Goal: Ask a question

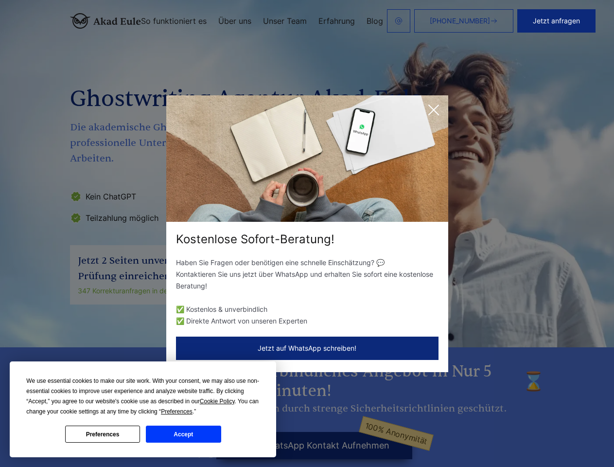
click at [307, 233] on div "Kostenlose Sofort-Beratung!" at bounding box center [307, 240] width 282 height 16
click at [219, 401] on span "Cookie Policy" at bounding box center [217, 401] width 35 height 7
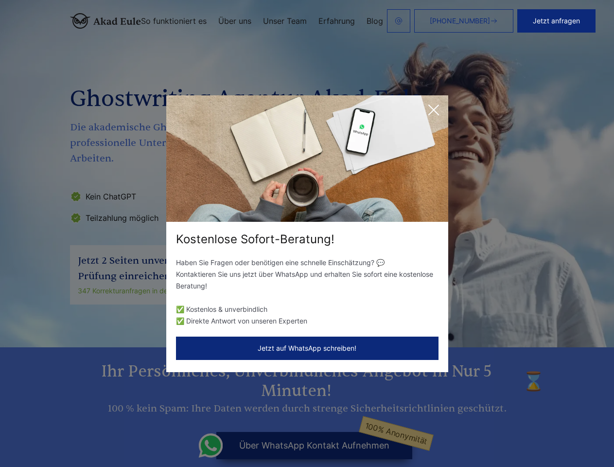
click at [188, 412] on div "Kostenlose Sofort-Beratung! Haben Sie Fragen oder benötigen eine schnelle Einsc…" at bounding box center [307, 233] width 614 height 467
click at [103, 434] on div "Kostenlose Sofort-Beratung! Haben Sie Fragen oder benötigen eine schnelle Einsc…" at bounding box center [307, 233] width 614 height 467
click at [183, 434] on div "Kostenlose Sofort-Beratung! Haben Sie Fragen oder benötigen eine schnelle Einsc…" at bounding box center [307, 233] width 614 height 467
click at [563, 21] on button "Jetzt anfragen" at bounding box center [557, 20] width 78 height 23
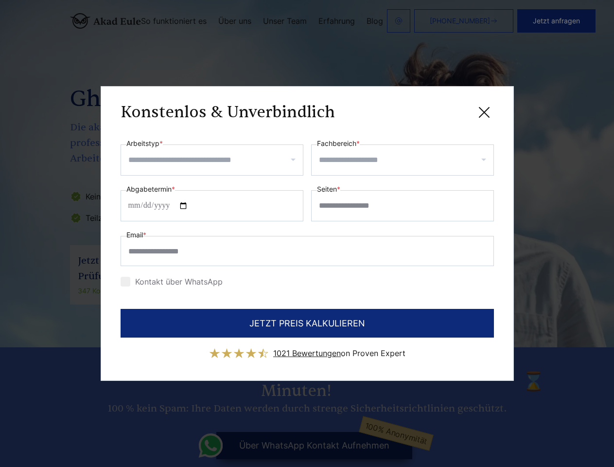
click at [434, 110] on div "Konstenlos & Unverbindlich" at bounding box center [308, 112] width 374 height 12
click at [307, 348] on span "1021 Bewertungen" at bounding box center [307, 353] width 68 height 10
